Goal: Information Seeking & Learning: Find specific fact

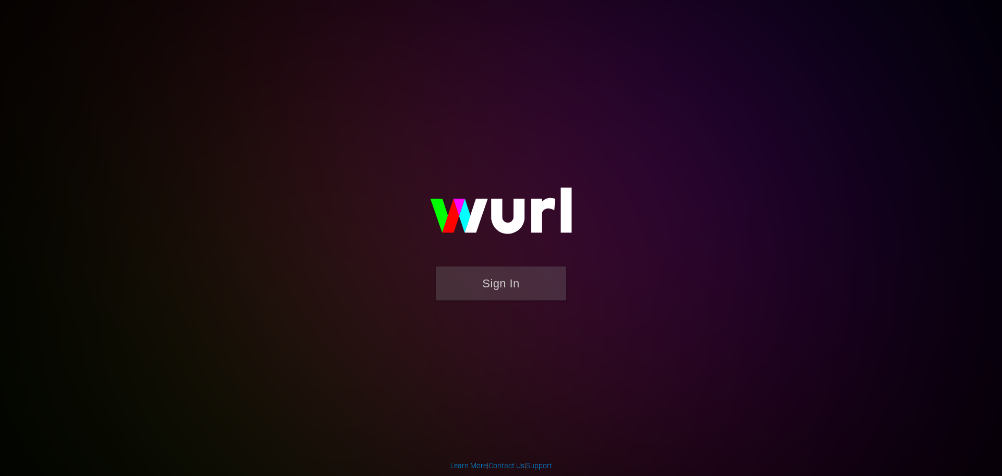
click at [461, 264] on img at bounding box center [501, 215] width 209 height 101
click at [468, 278] on button "Sign In" at bounding box center [501, 283] width 131 height 34
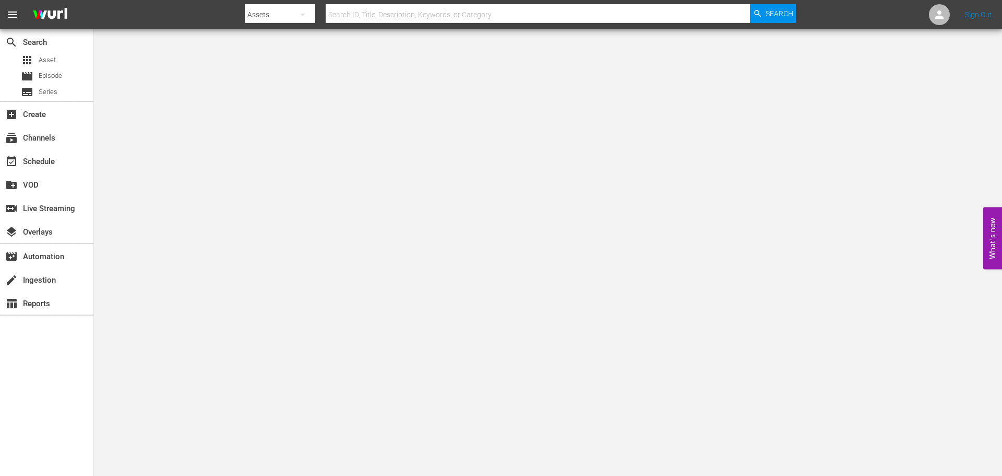
click at [380, 18] on input "text" at bounding box center [538, 14] width 424 height 25
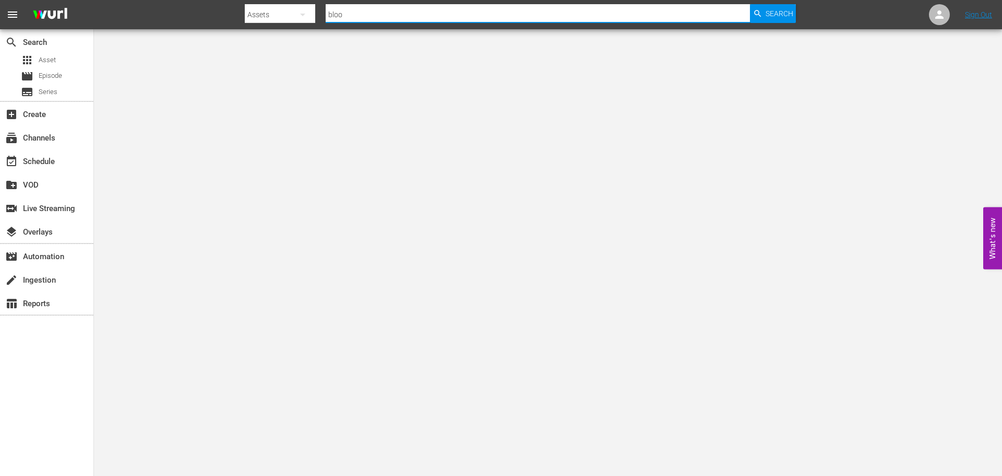
type input "blood"
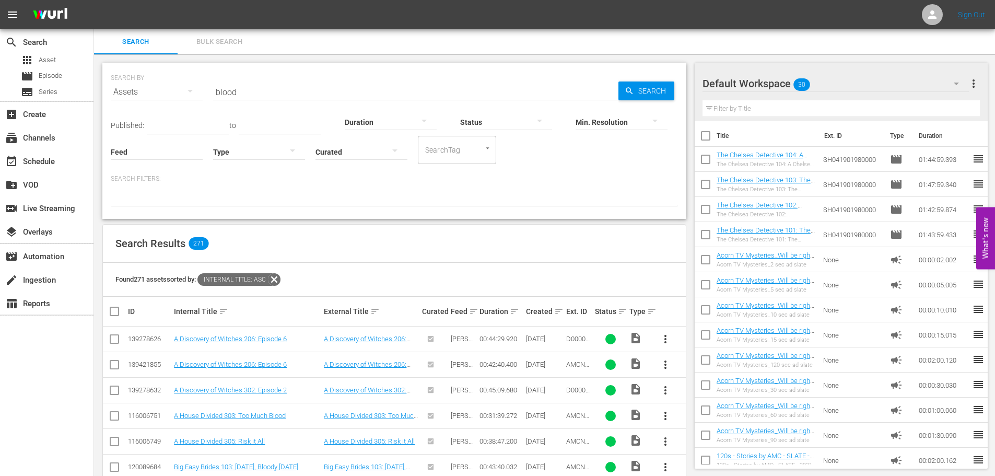
click at [262, 94] on input "blood" at bounding box center [415, 91] width 405 height 25
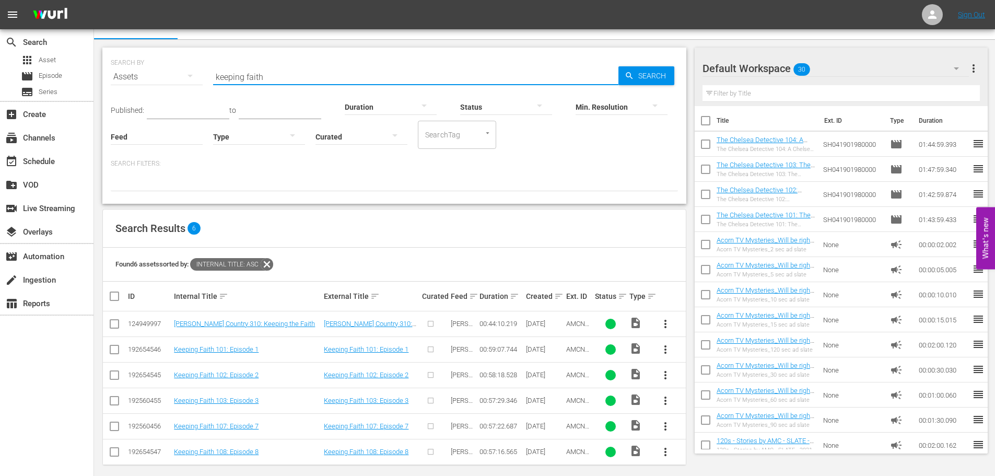
scroll to position [23, 0]
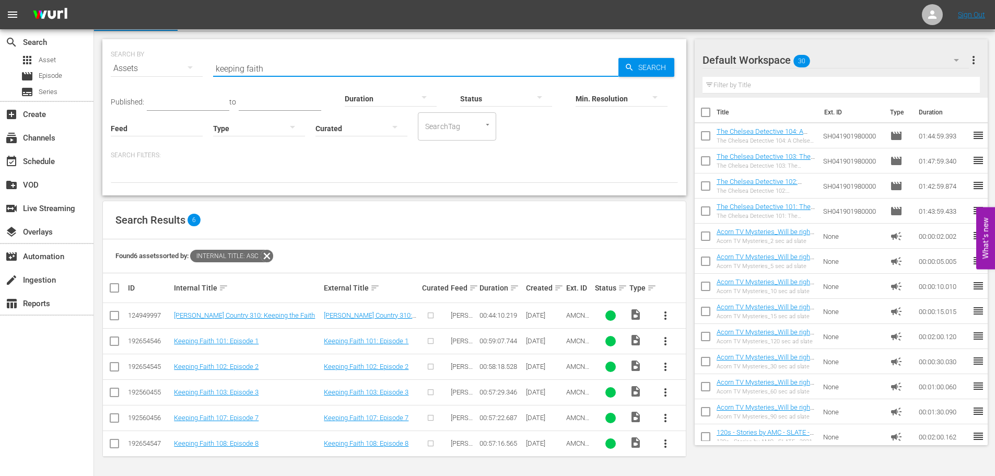
click at [272, 67] on input "keeping faith" at bounding box center [415, 68] width 405 height 25
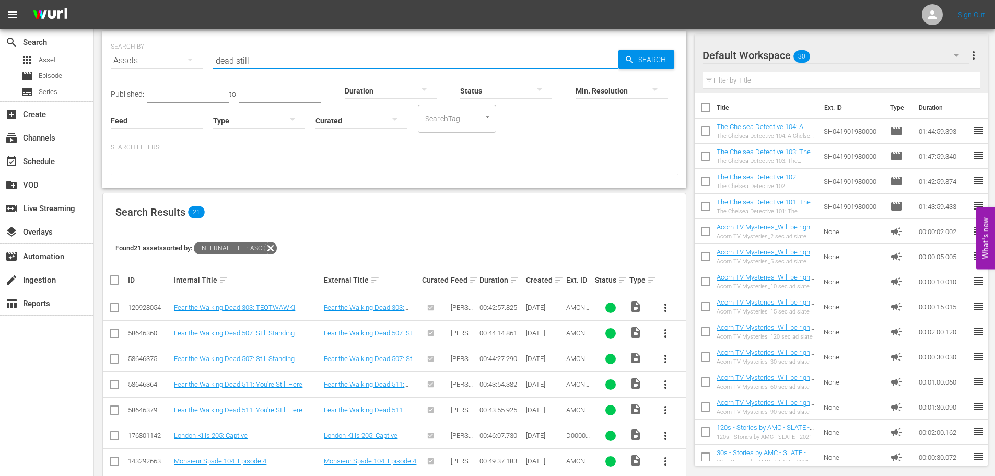
scroll to position [0, 0]
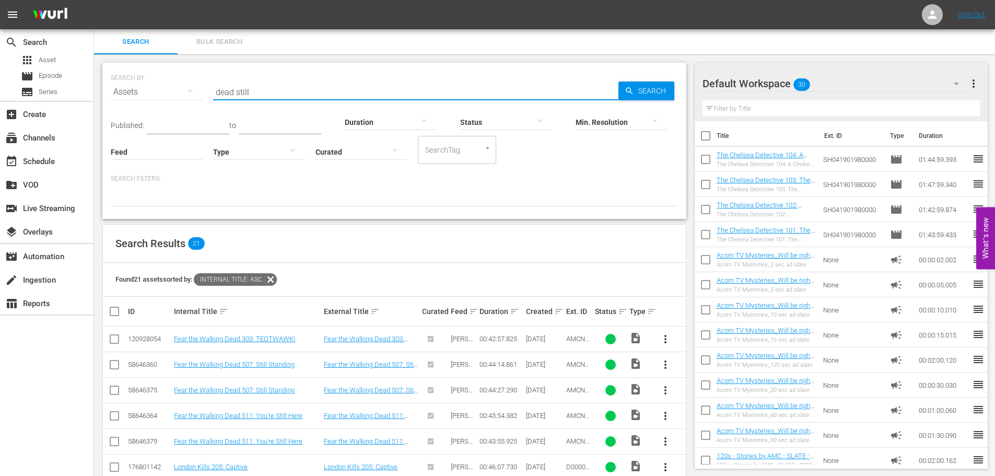
drag, startPoint x: 277, startPoint y: 93, endPoint x: 116, endPoint y: 70, distance: 162.9
click at [116, 70] on div "SEARCH BY Search By Assets Search ID, Title, Description, Keywords, or Category…" at bounding box center [394, 86] width 567 height 38
type input "foyle's war"
click at [643, 91] on span "Search" at bounding box center [654, 90] width 40 height 19
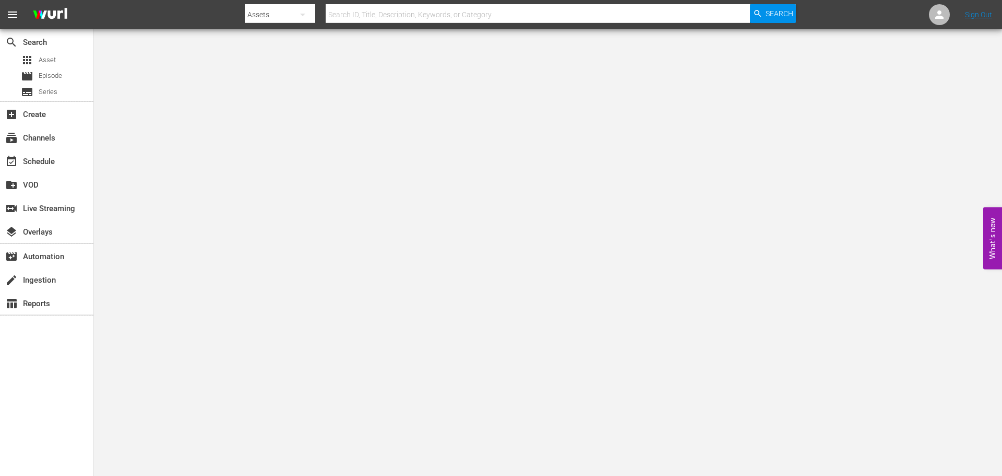
click at [367, 22] on input "text" at bounding box center [538, 14] width 424 height 25
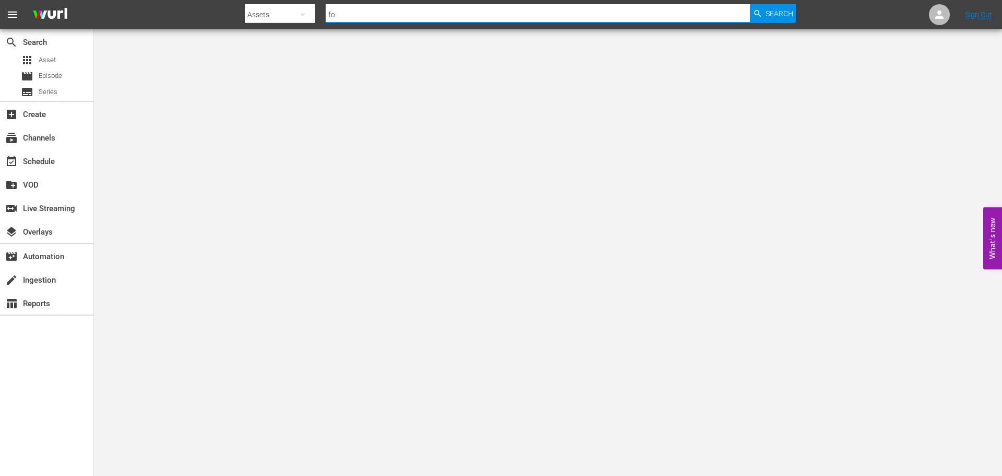
type input "foyle's war"
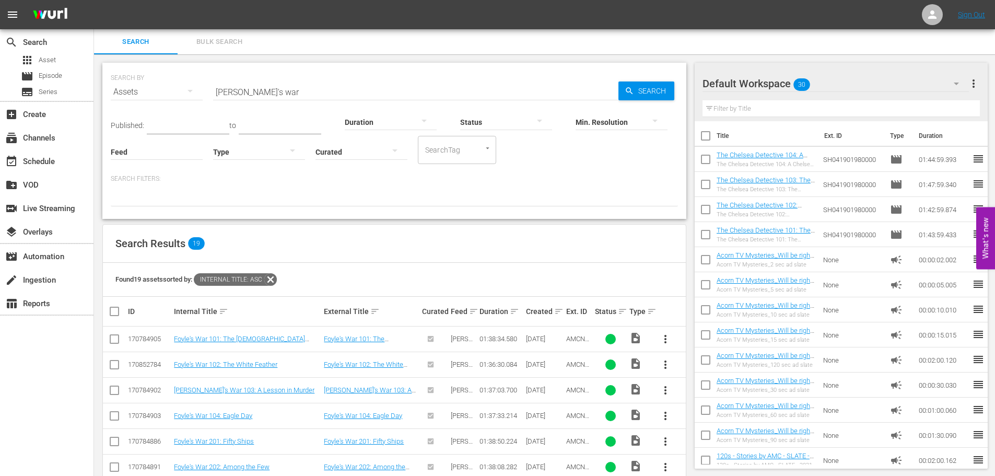
drag, startPoint x: 318, startPoint y: 275, endPoint x: 264, endPoint y: 42, distance: 238.5
click at [265, 82] on input "foyle's war" at bounding box center [415, 91] width 405 height 25
click at [272, 82] on input "foyle's war" at bounding box center [415, 91] width 405 height 25
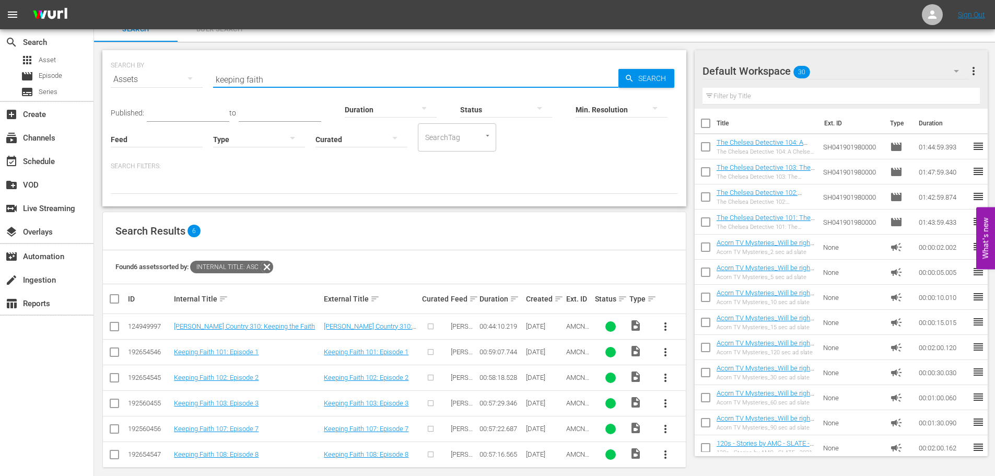
scroll to position [23, 0]
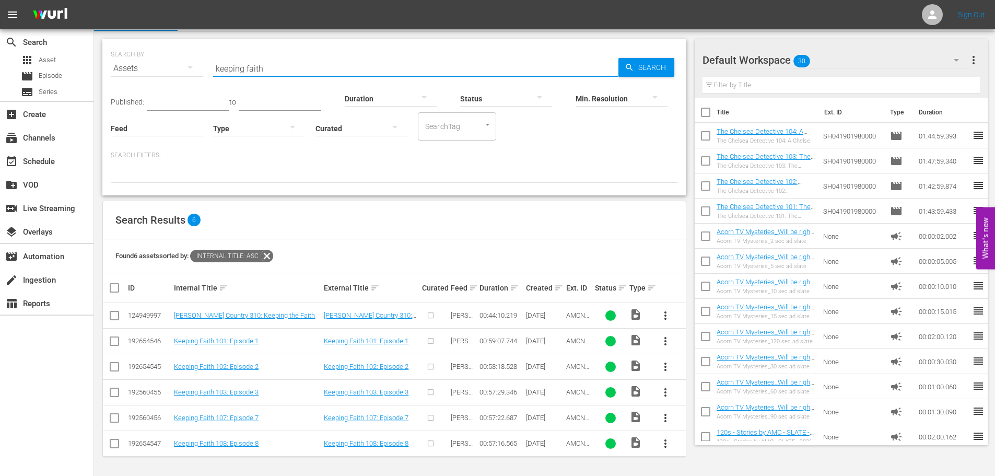
click at [360, 213] on div "Search Results 6" at bounding box center [394, 220] width 583 height 38
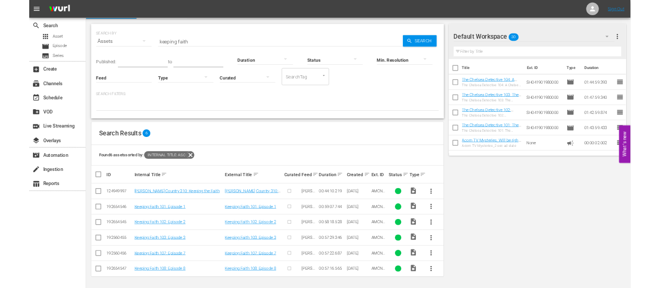
scroll to position [21, 0]
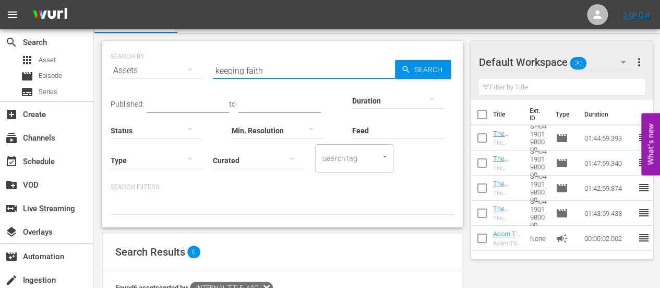
click at [278, 77] on input "keeping faith" at bounding box center [304, 70] width 182 height 25
type input "good boy"
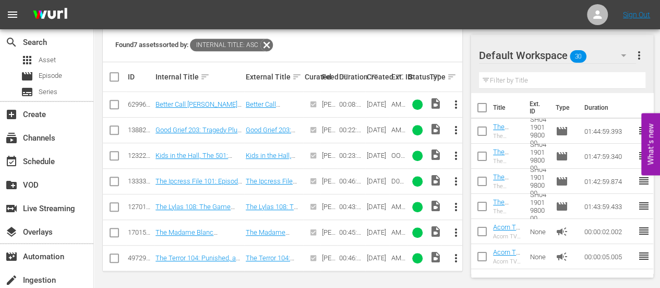
scroll to position [0, 0]
